Goal: Navigation & Orientation: Find specific page/section

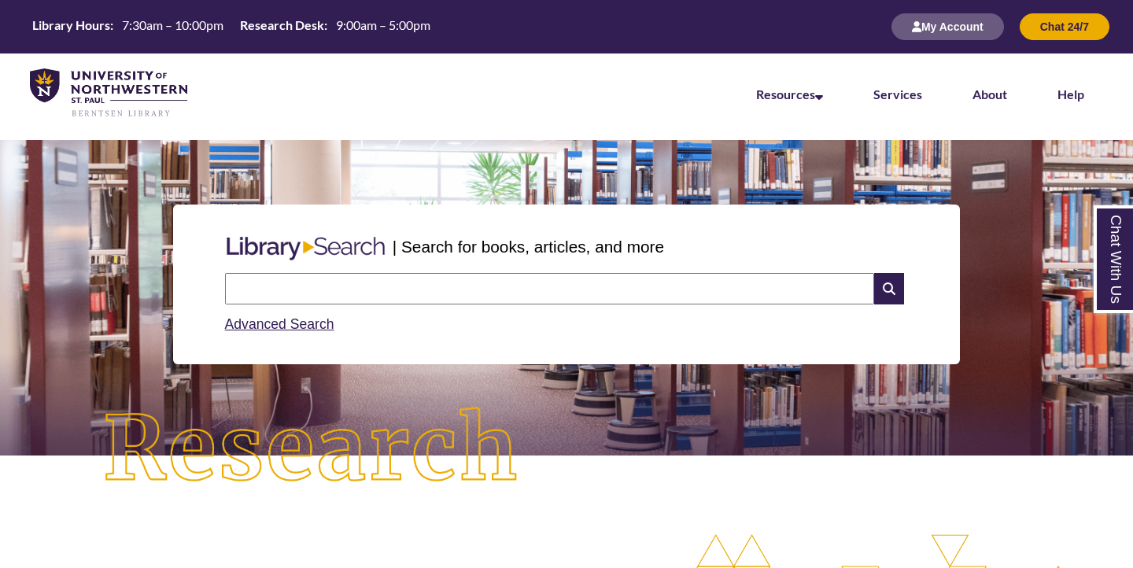
click at [447, 293] on input "text" at bounding box center [549, 288] width 649 height 31
click at [671, 442] on p at bounding box center [567, 438] width 1110 height 19
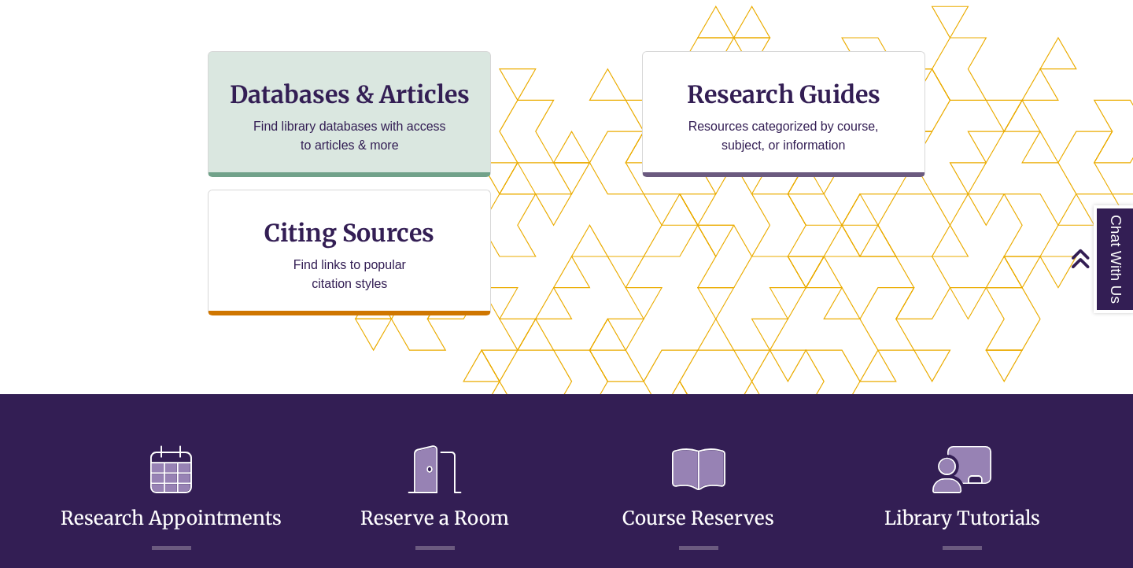
scroll to position [48, 0]
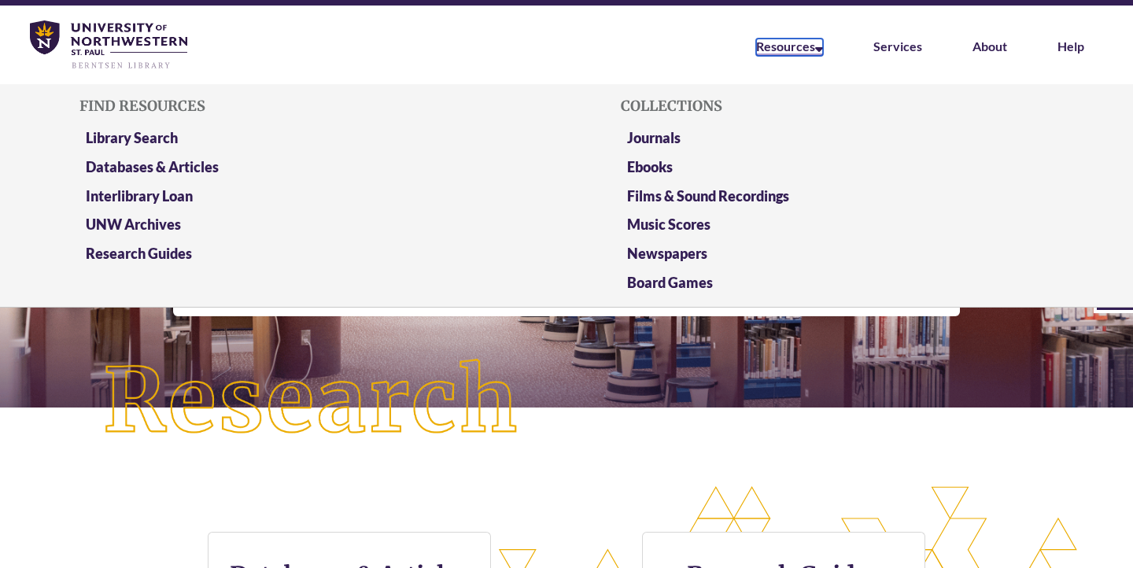
click at [792, 49] on link "Resources" at bounding box center [789, 47] width 67 height 17
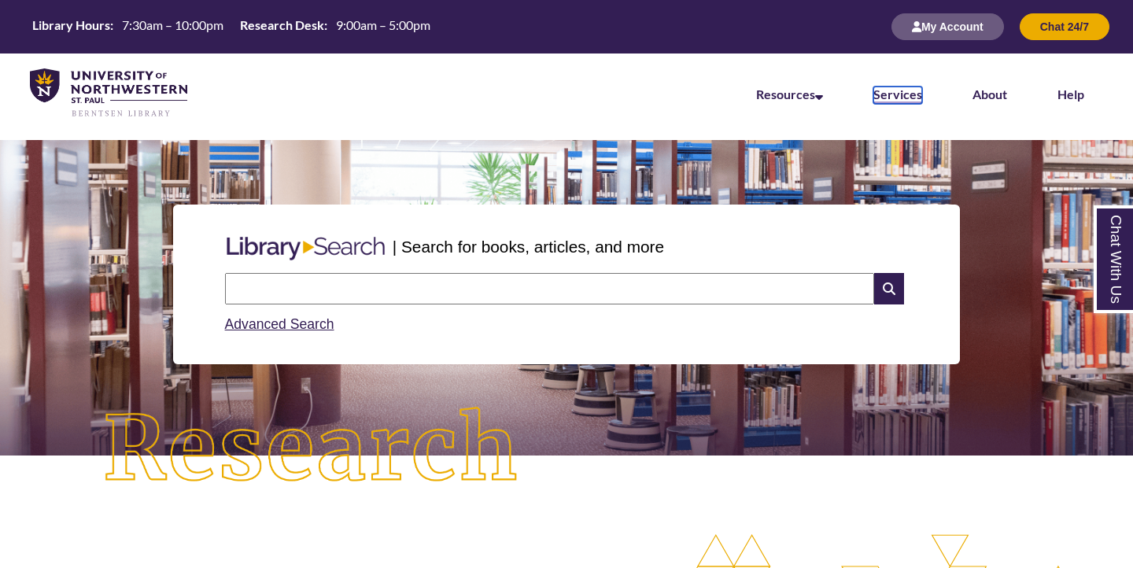
click at [886, 91] on link "Services" at bounding box center [898, 95] width 49 height 17
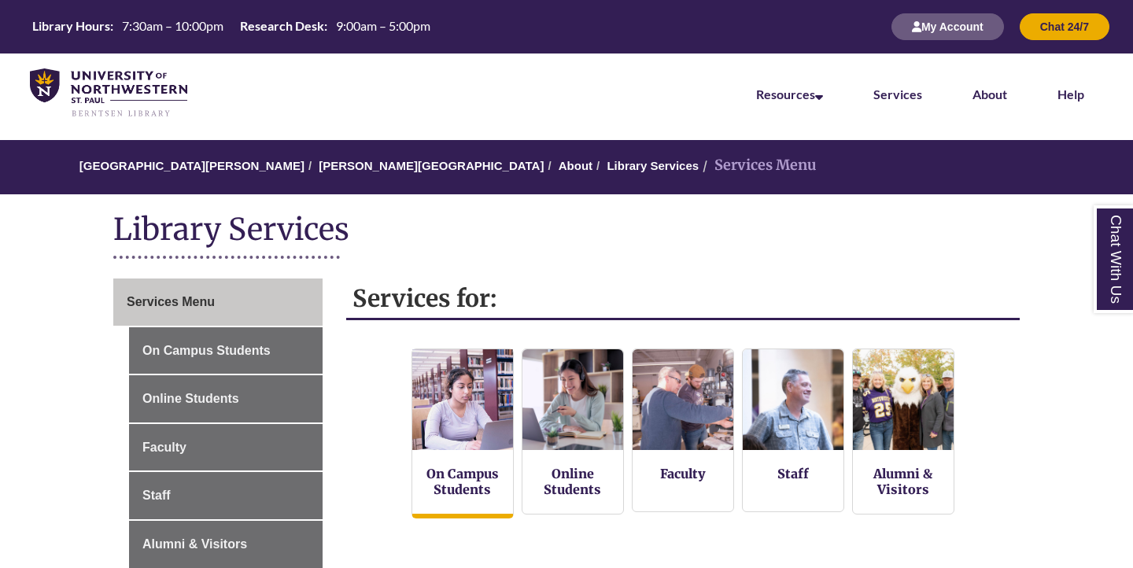
click at [438, 427] on img at bounding box center [462, 399] width 111 height 111
